Goal: Task Accomplishment & Management: Use online tool/utility

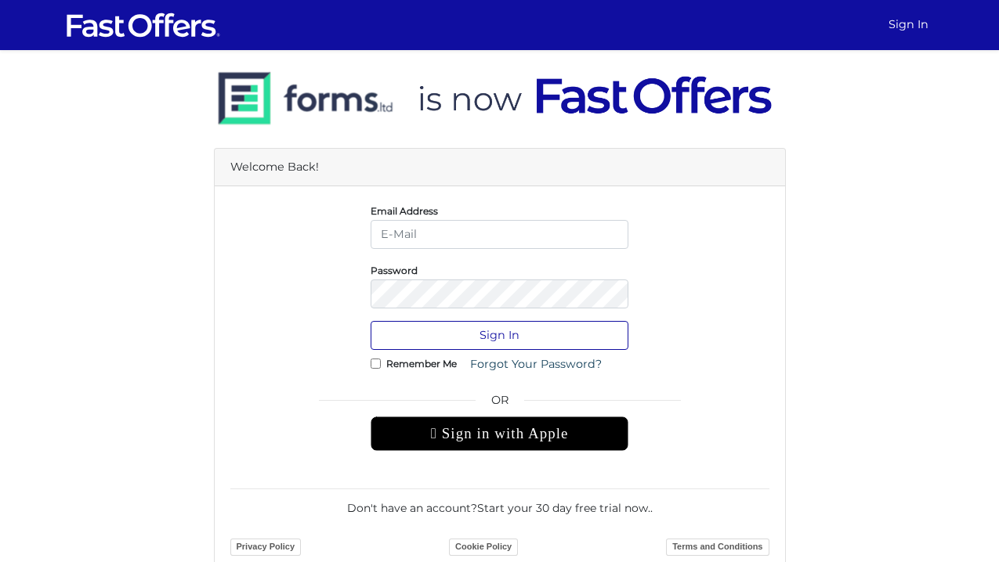
type input "christian@property.ca"
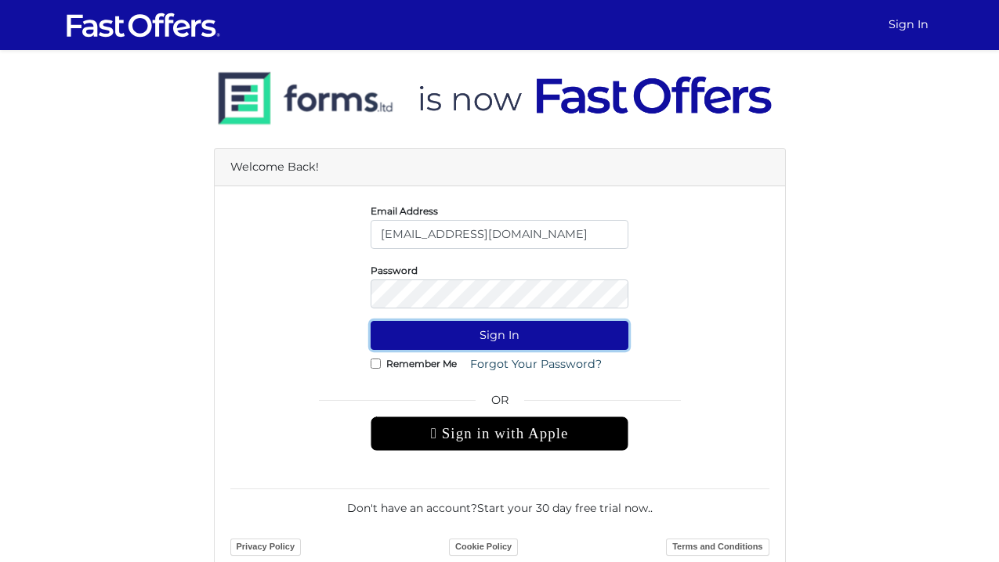
click at [445, 337] on button "Sign In" at bounding box center [500, 335] width 258 height 29
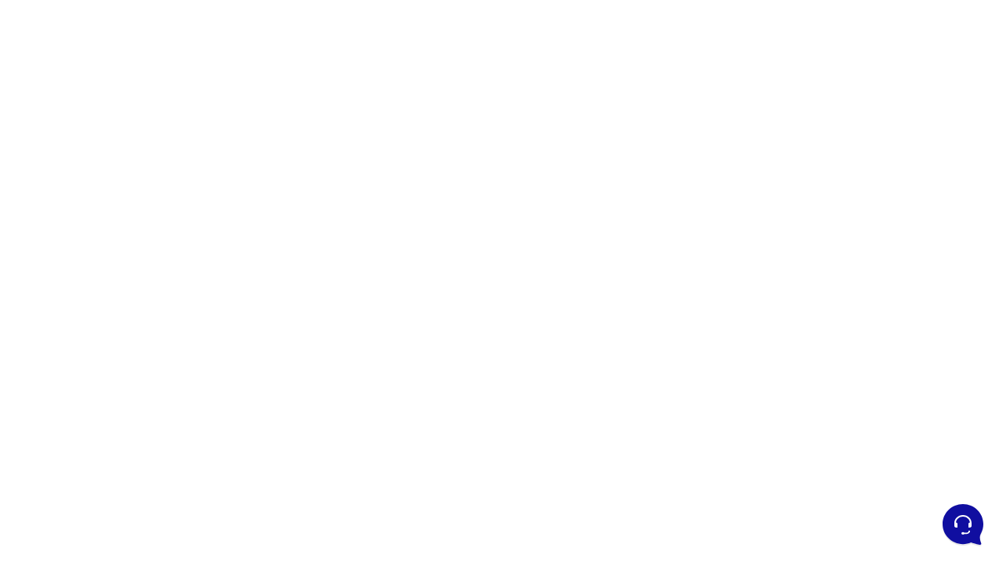
scroll to position [147, 0]
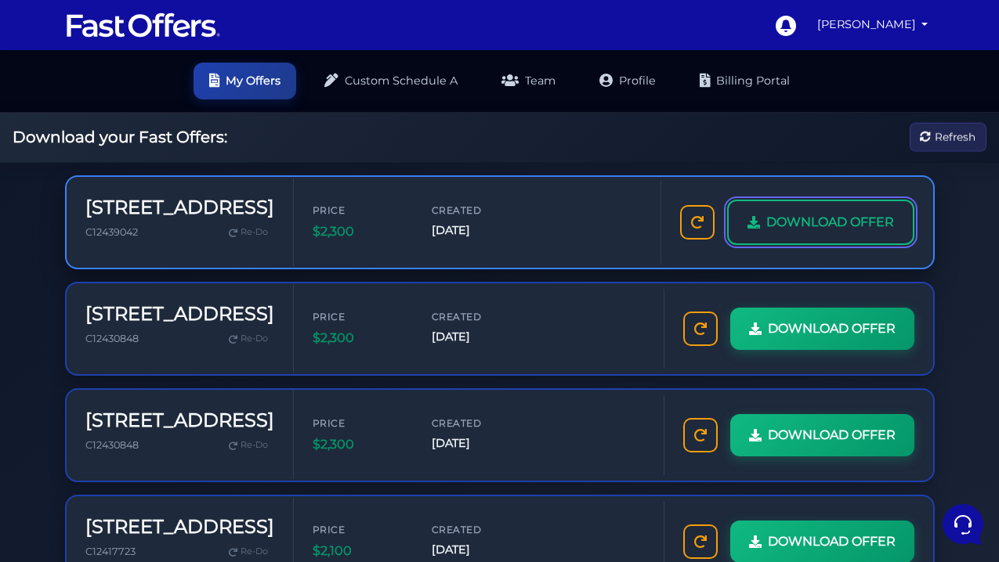
click at [805, 208] on link "DOWNLOAD OFFER" at bounding box center [820, 222] width 187 height 45
